Goal: Information Seeking & Learning: Learn about a topic

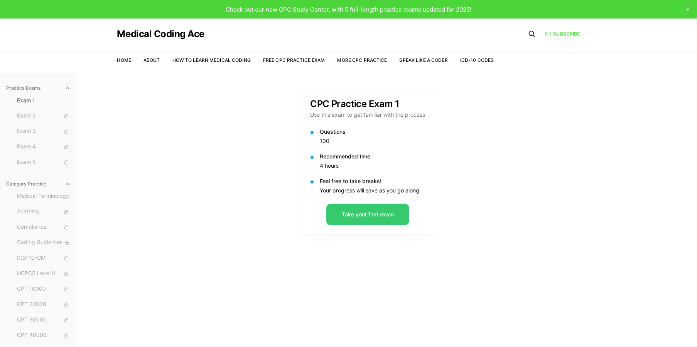
click at [357, 218] on button "Take your first exam" at bounding box center [368, 214] width 83 height 22
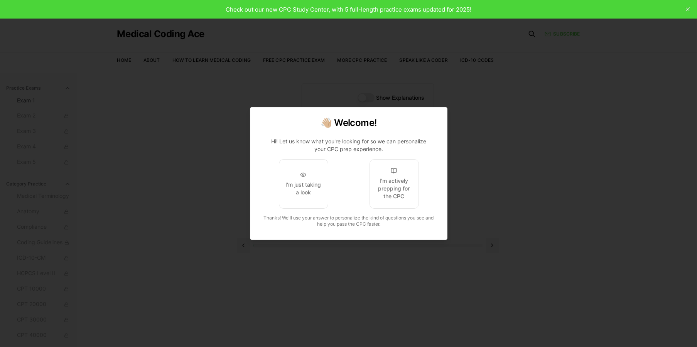
click at [570, 154] on div at bounding box center [348, 173] width 697 height 347
click at [401, 183] on button "I'm actively prepping for the CPC" at bounding box center [393, 183] width 49 height 49
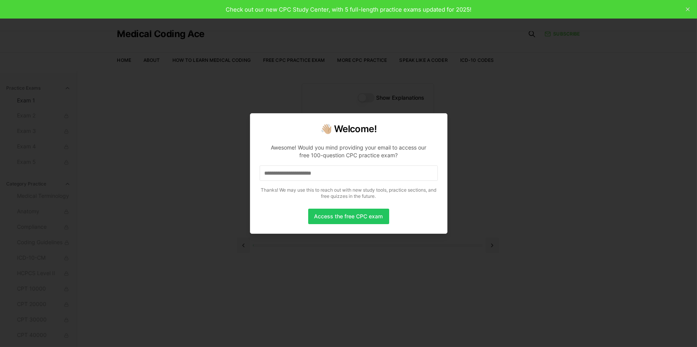
click at [194, 210] on div at bounding box center [348, 173] width 697 height 347
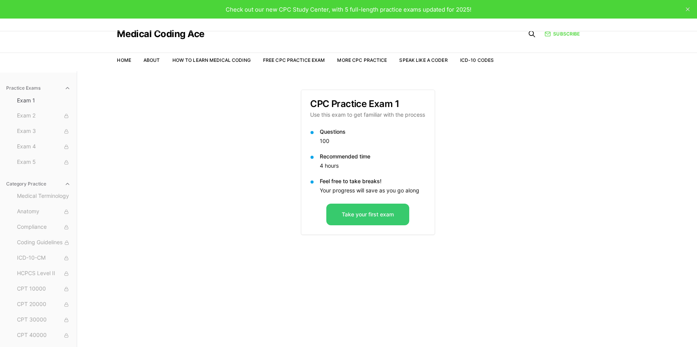
click at [364, 208] on button "Take your first exam" at bounding box center [368, 214] width 83 height 22
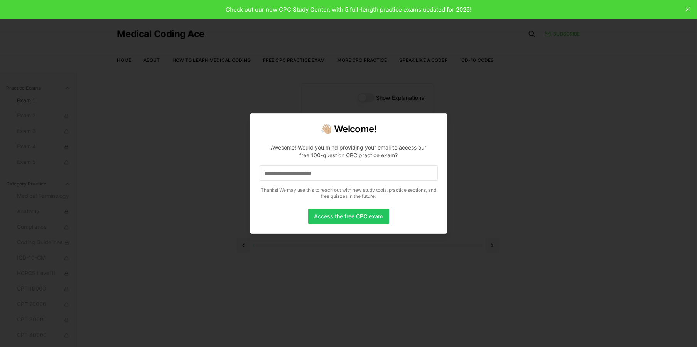
click at [170, 134] on div at bounding box center [348, 173] width 697 height 347
click at [263, 169] on input at bounding box center [349, 172] width 178 height 15
click at [285, 175] on input "*" at bounding box center [349, 172] width 178 height 15
click at [292, 169] on input "**" at bounding box center [349, 172] width 178 height 15
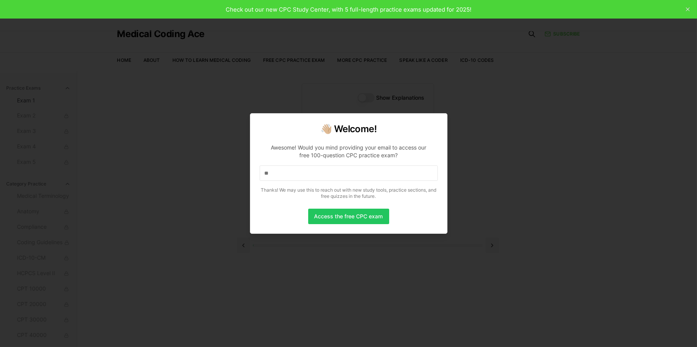
click at [292, 169] on input "**" at bounding box center [349, 172] width 178 height 15
click at [285, 176] on input "*" at bounding box center [349, 172] width 178 height 15
click at [139, 174] on div at bounding box center [348, 173] width 697 height 347
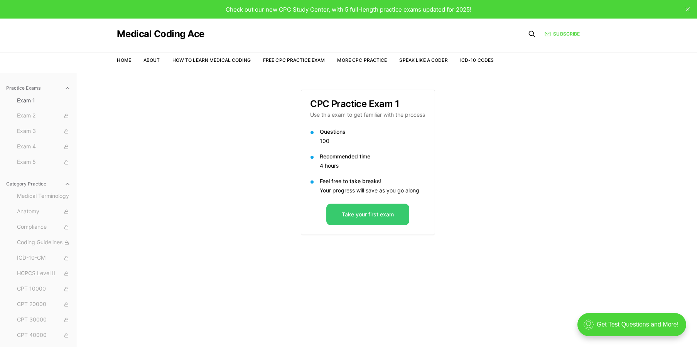
click at [365, 214] on button "Take your first exam" at bounding box center [368, 214] width 83 height 22
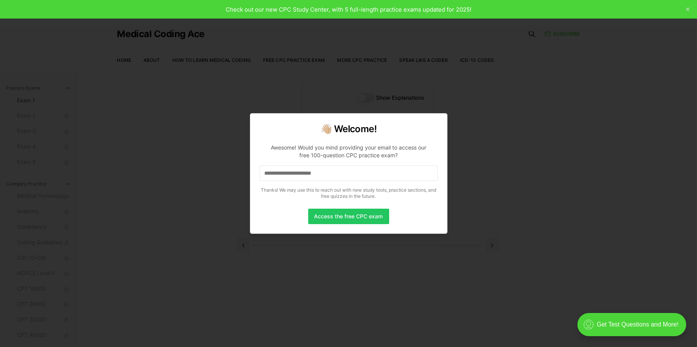
click at [180, 176] on div at bounding box center [348, 173] width 697 height 347
click at [152, 177] on div at bounding box center [348, 173] width 697 height 347
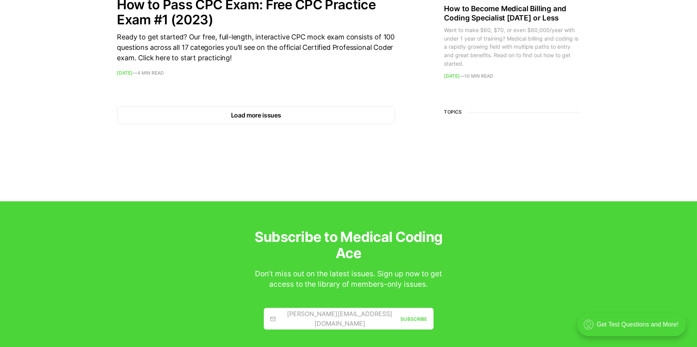
scroll to position [1221, 0]
